Goal: Communication & Community: Answer question/provide support

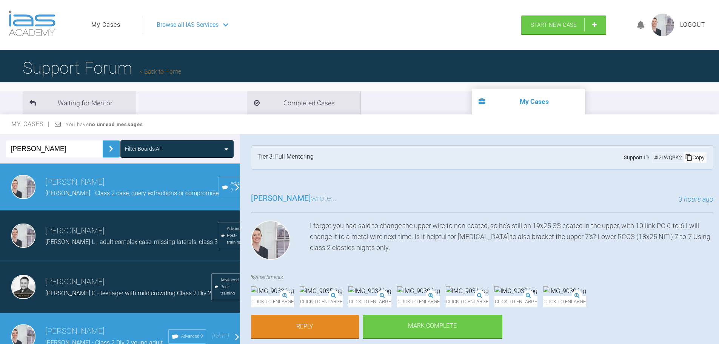
scroll to position [66, 0]
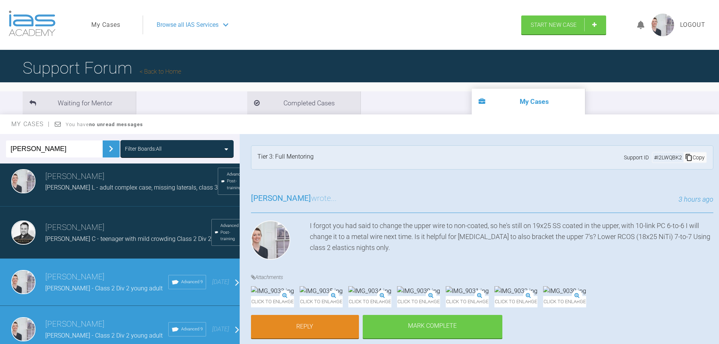
click at [111, 25] on link "My Cases" at bounding box center [105, 25] width 29 height 10
click at [107, 23] on link "My Cases" at bounding box center [105, 25] width 29 height 10
click at [169, 73] on link "Back to Home" at bounding box center [161, 71] width 42 height 7
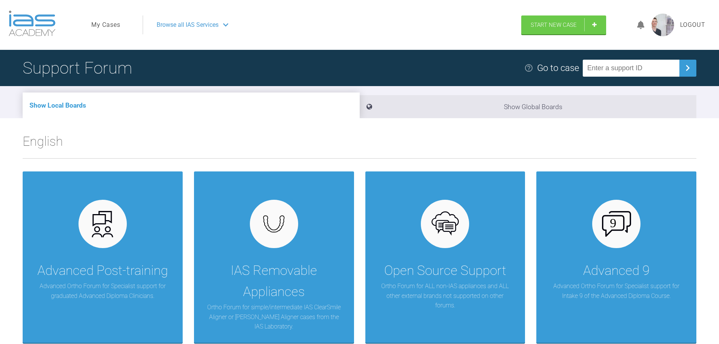
click at [110, 25] on link "My Cases" at bounding box center [105, 25] width 29 height 10
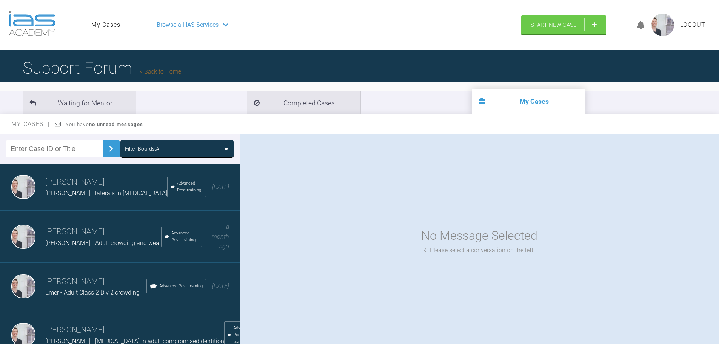
click at [76, 149] on input "text" at bounding box center [54, 148] width 97 height 17
type input "[PERSON_NAME]"
click at [105, 155] on button at bounding box center [111, 148] width 17 height 17
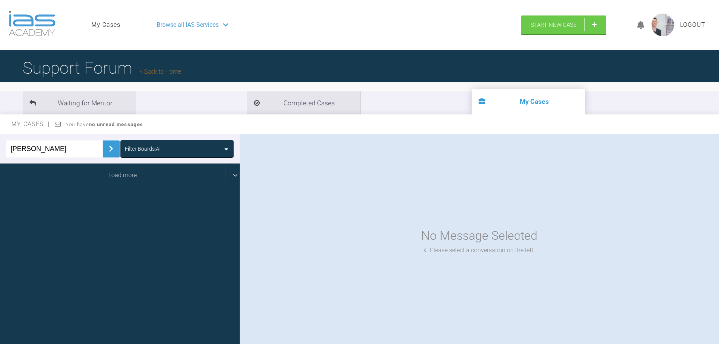
click at [117, 173] on div "Load more" at bounding box center [122, 174] width 245 height 23
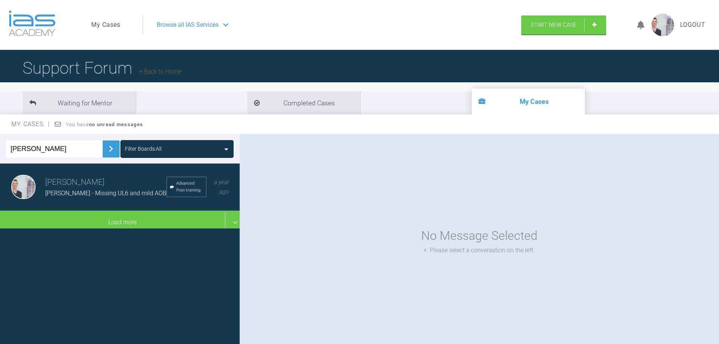
click at [57, 190] on span "[PERSON_NAME] - Missing UL6 and mild AOB" at bounding box center [105, 193] width 121 height 7
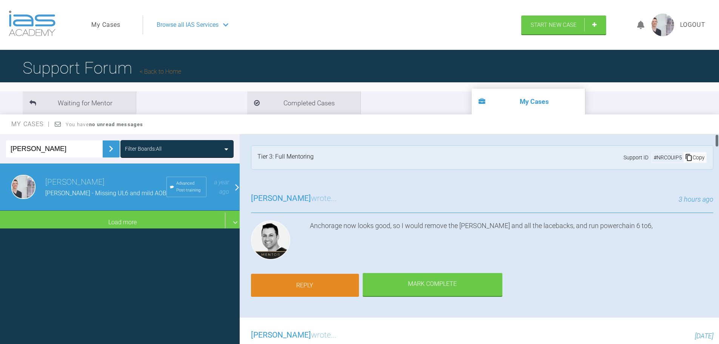
click at [331, 283] on link "Reply" at bounding box center [305, 285] width 108 height 23
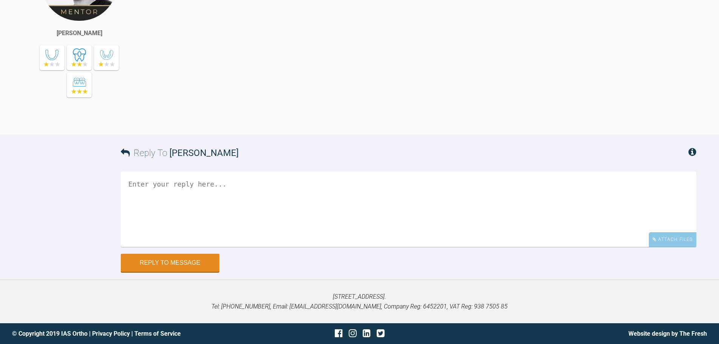
scroll to position [5094, 0]
click at [365, 214] on textarea at bounding box center [409, 209] width 576 height 76
click at [482, 244] on textarea "OK, so just cut the metal arms off with a bur? And keep those [MEDICAL_DATA] ba…" at bounding box center [409, 209] width 576 height 76
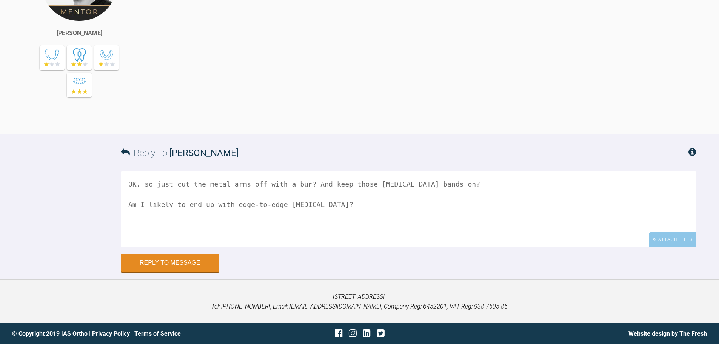
click at [395, 207] on textarea "OK, so just cut the metal arms off with a bur? And keep those [MEDICAL_DATA] ba…" at bounding box center [409, 209] width 576 height 76
drag, startPoint x: 591, startPoint y: 205, endPoint x: 642, endPoint y: 205, distance: 50.6
click at [641, 205] on textarea "OK, so just cut the metal arms off with a bur? And keep those [MEDICAL_DATA] ba…" at bounding box center [409, 209] width 576 height 76
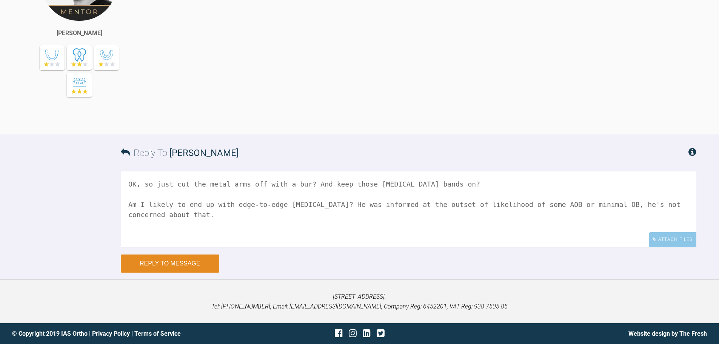
type textarea "OK, so just cut the metal arms off with a bur? And keep those [MEDICAL_DATA] ba…"
click at [190, 260] on button "Reply to Message" at bounding box center [170, 263] width 99 height 18
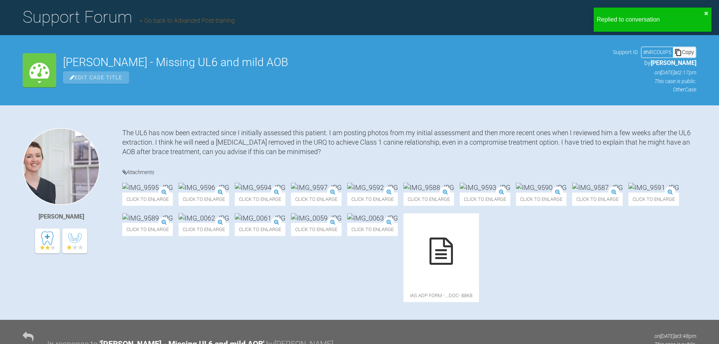
scroll to position [0, 0]
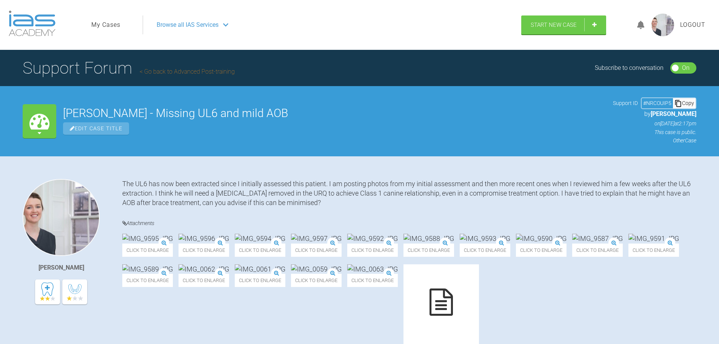
click at [170, 71] on link "Go back to Advanced Post-training" at bounding box center [187, 71] width 95 height 7
